Goal: Obtain resource: Download file/media

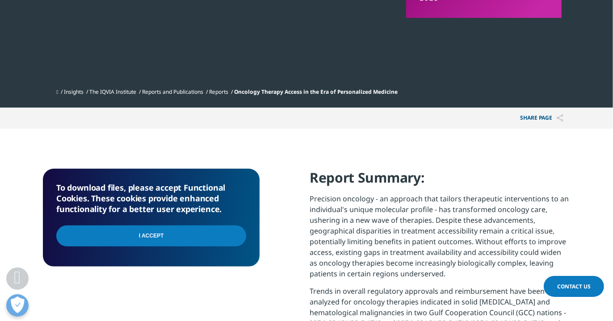
scroll to position [338, 0]
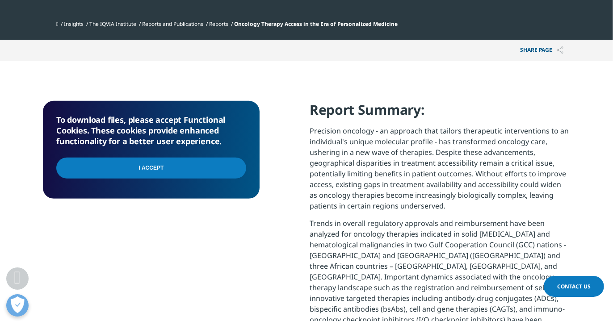
click at [136, 164] on input "I Accept" at bounding box center [151, 168] width 190 height 21
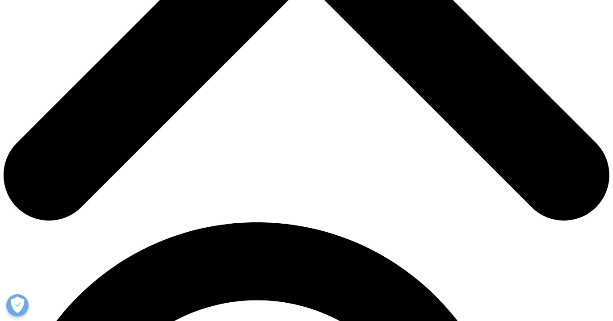
type input "Shuang"
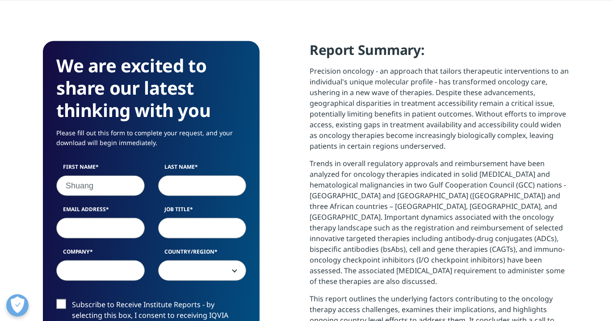
type input "Li"
type input "lishuang@cstonepharma.com"
type input "CStone"
select select "[GEOGRAPHIC_DATA]"
click at [184, 224] on input "Job Title" at bounding box center [202, 228] width 88 height 21
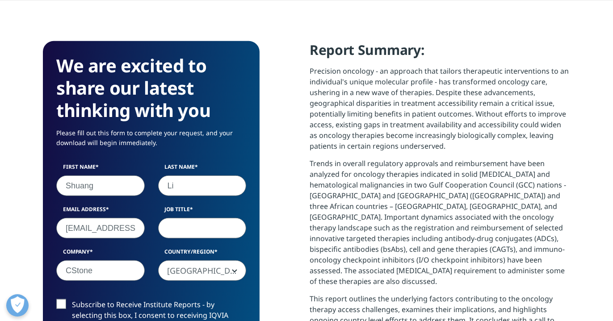
type input "Director"
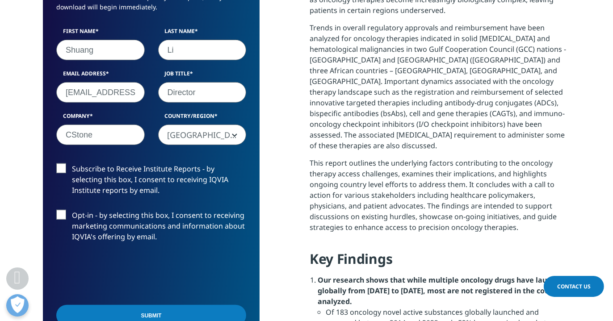
scroll to position [601, 0]
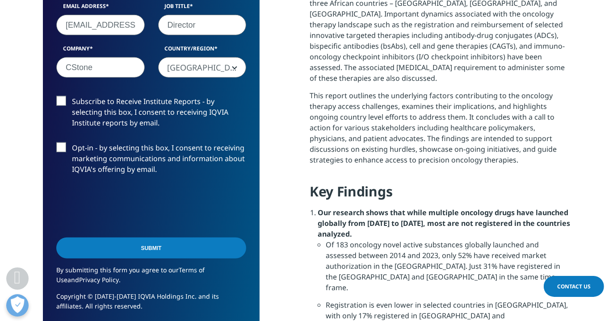
click at [151, 248] on input "Submit" at bounding box center [151, 248] width 190 height 21
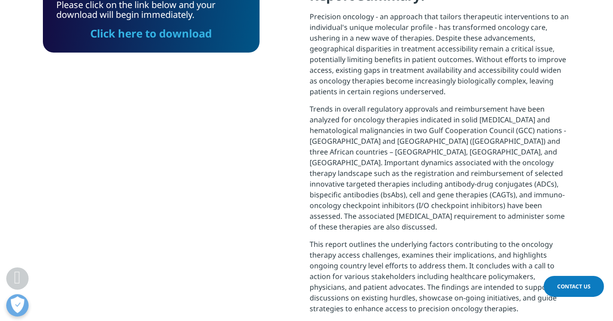
scroll to position [4, 4]
click at [183, 33] on link "Click here to download" at bounding box center [151, 33] width 121 height 15
